Goal: Answer question/provide support

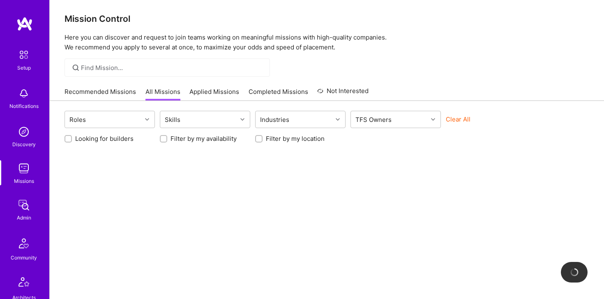
scroll to position [229, 0]
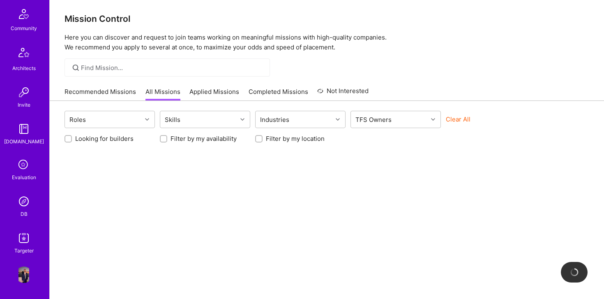
click at [25, 235] on img at bounding box center [24, 237] width 16 height 16
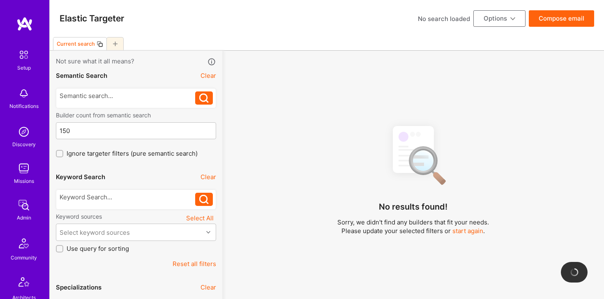
scroll to position [229, 0]
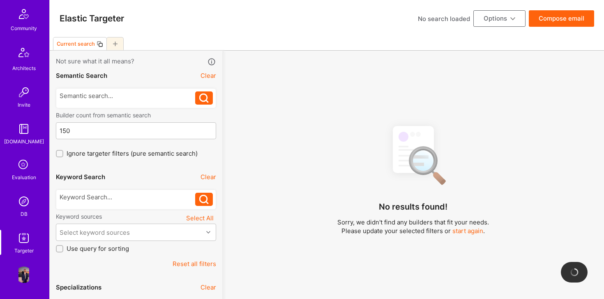
click at [24, 211] on div "DB" at bounding box center [24, 213] width 7 height 9
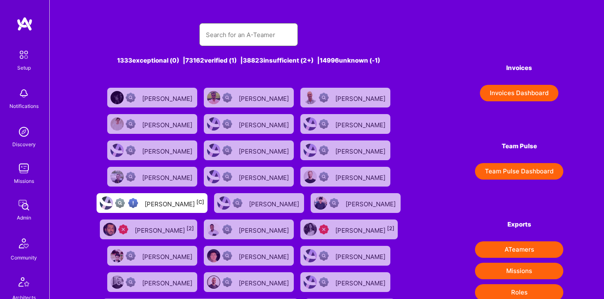
click at [228, 38] on input "text" at bounding box center [249, 34] width 86 height 21
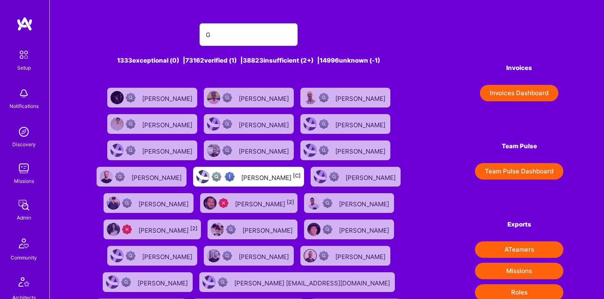
type input "Grzegor"
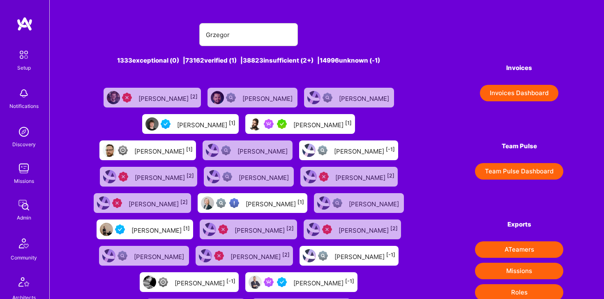
click at [193, 147] on div "Grzegorz Wróblewski [1]" at bounding box center [163, 150] width 58 height 11
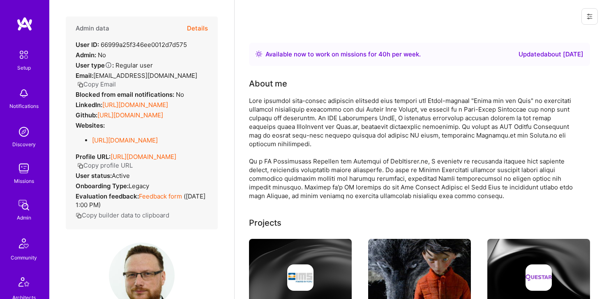
click at [199, 27] on button "Details" at bounding box center [197, 28] width 21 height 24
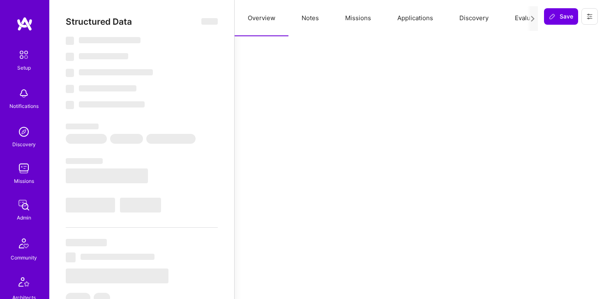
select select "Right Now"
select select "4"
select select "3"
select select "6"
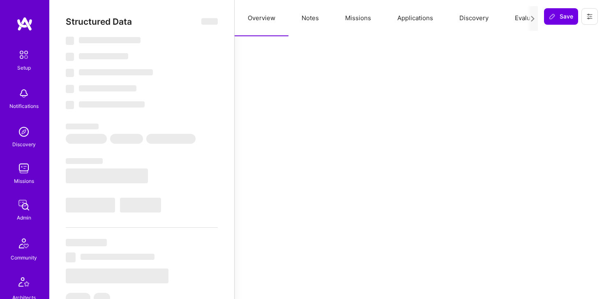
select select "PL"
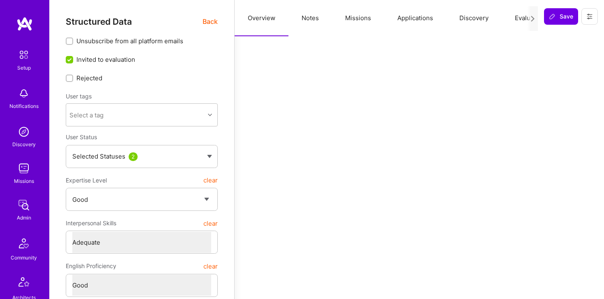
click at [528, 16] on div at bounding box center [533, 18] width 11 height 25
click at [525, 19] on button "Evaluation" at bounding box center [530, 18] width 56 height 36
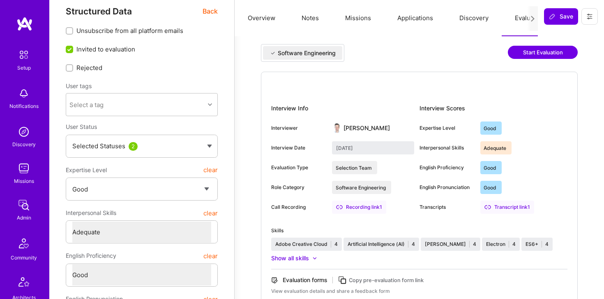
scroll to position [9, 0]
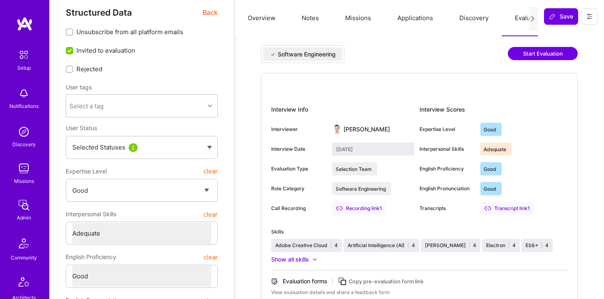
click at [501, 147] on div "Adequate" at bounding box center [497, 148] width 32 height 13
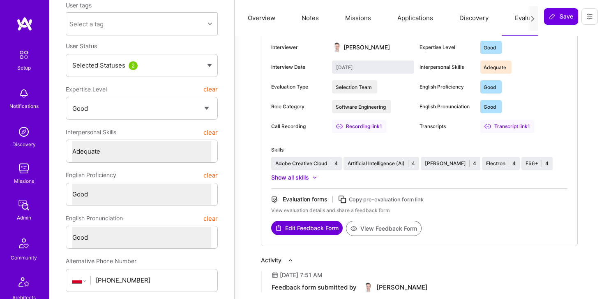
scroll to position [93, 0]
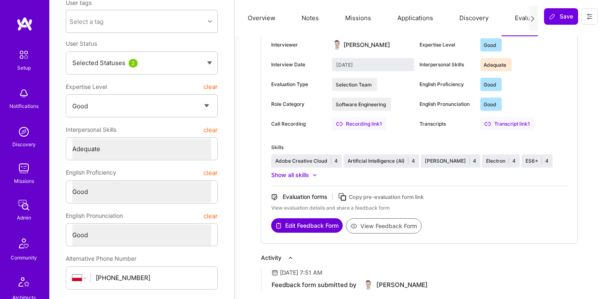
click at [315, 176] on div at bounding box center [314, 174] width 5 height 5
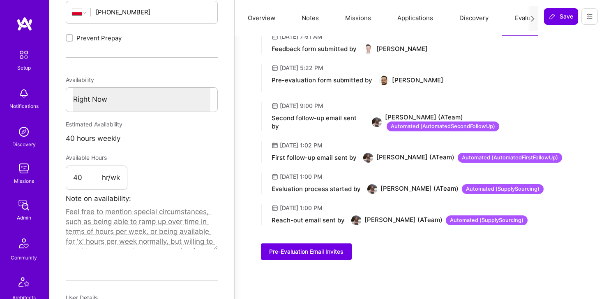
scroll to position [340, 0]
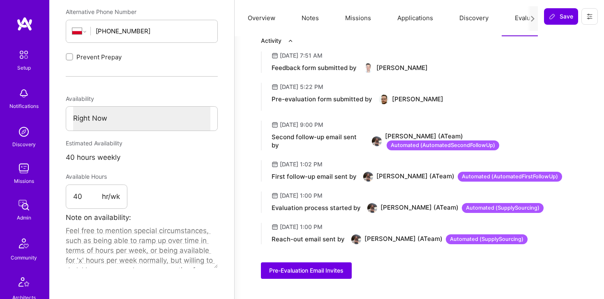
click at [383, 67] on div "[PERSON_NAME]" at bounding box center [402, 68] width 51 height 8
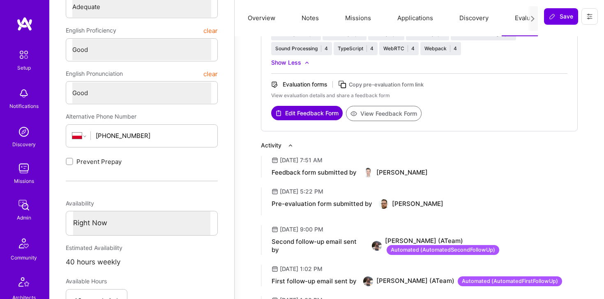
scroll to position [227, 0]
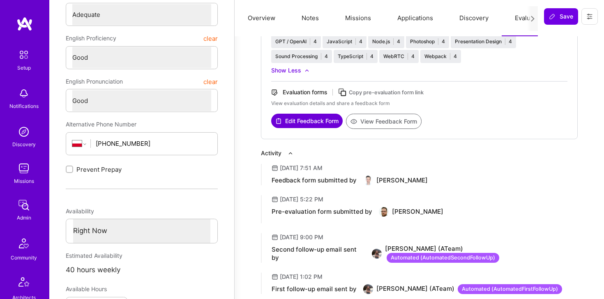
click at [393, 124] on button "View Feedback Form" at bounding box center [384, 120] width 76 height 15
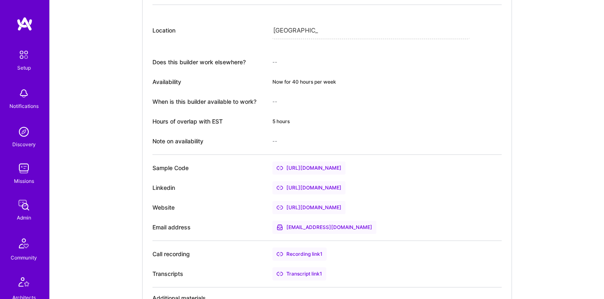
scroll to position [516, 0]
click at [323, 208] on div "[URL][DOMAIN_NAME]" at bounding box center [309, 206] width 73 height 13
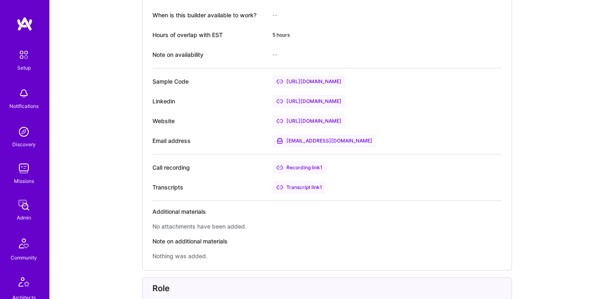
scroll to position [0, 0]
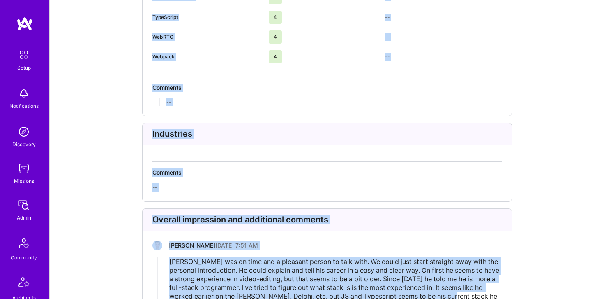
scroll to position [2002, 0]
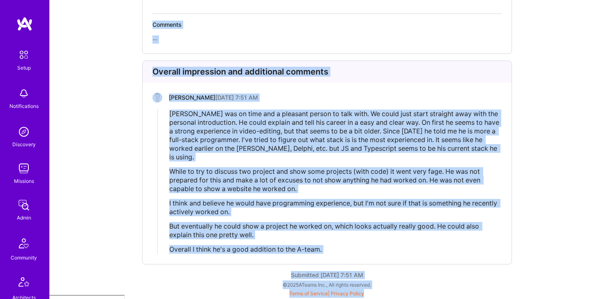
drag, startPoint x: 136, startPoint y: 35, endPoint x: 505, endPoint y: 328, distance: 471.2
copy div "Evaluation feedback on builder Use this form to document your builder evaluatio…"
